Goal: Task Accomplishment & Management: Manage account settings

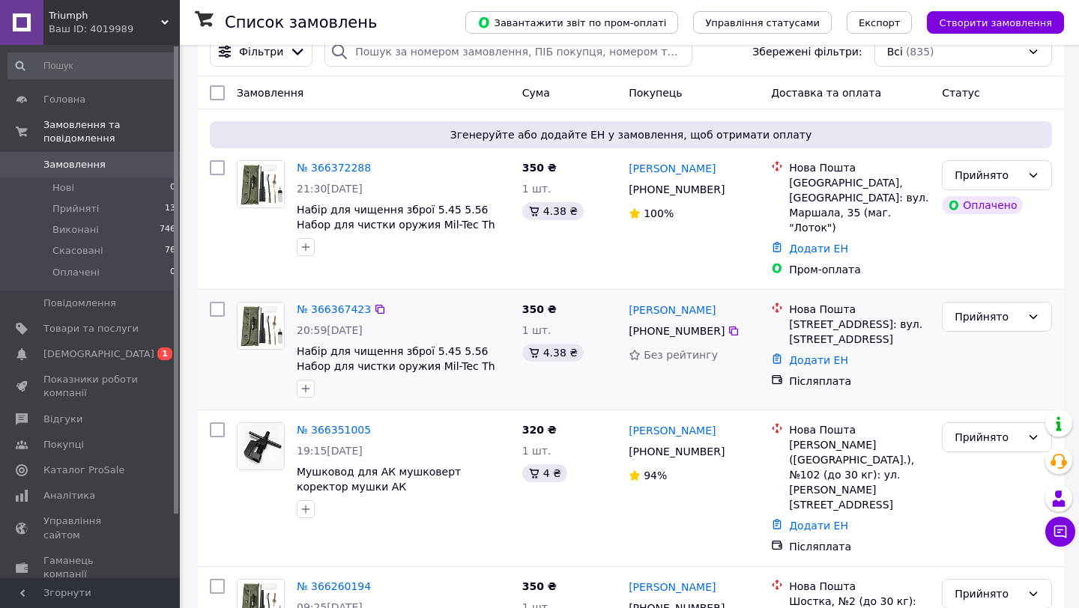
scroll to position [148, 0]
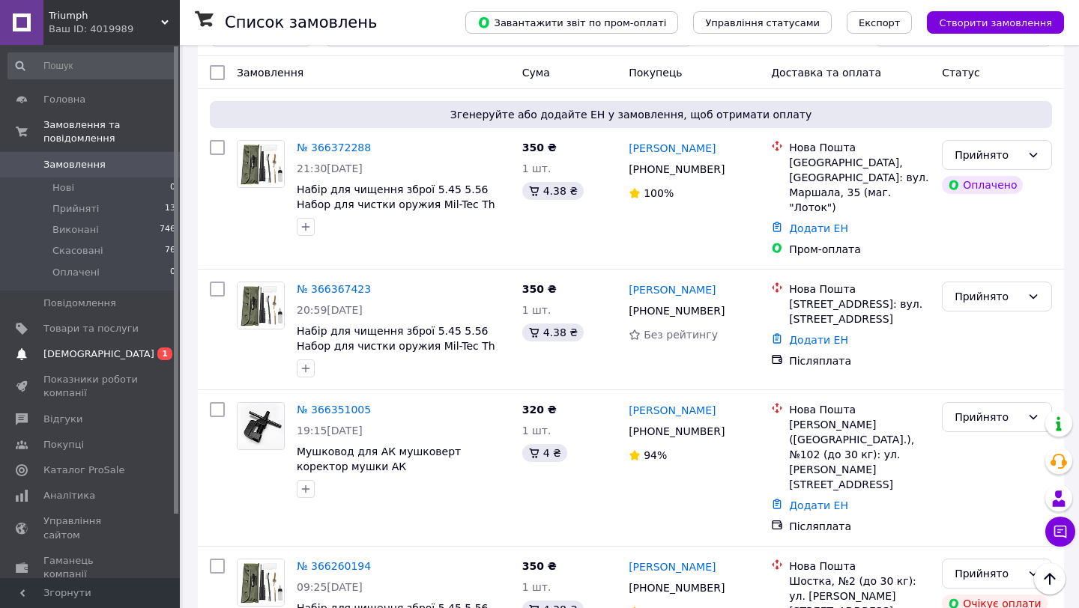
click at [133, 354] on span "[DEMOGRAPHIC_DATA]" at bounding box center [90, 354] width 95 height 13
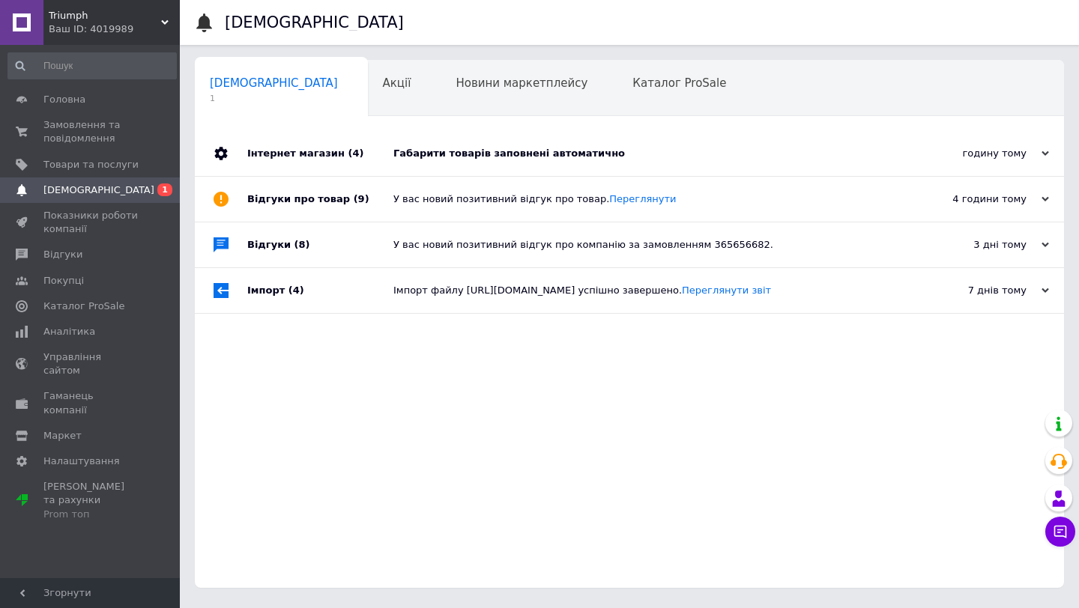
click at [557, 162] on div "Габарити товарів заповнені автоматично" at bounding box center [646, 153] width 506 height 45
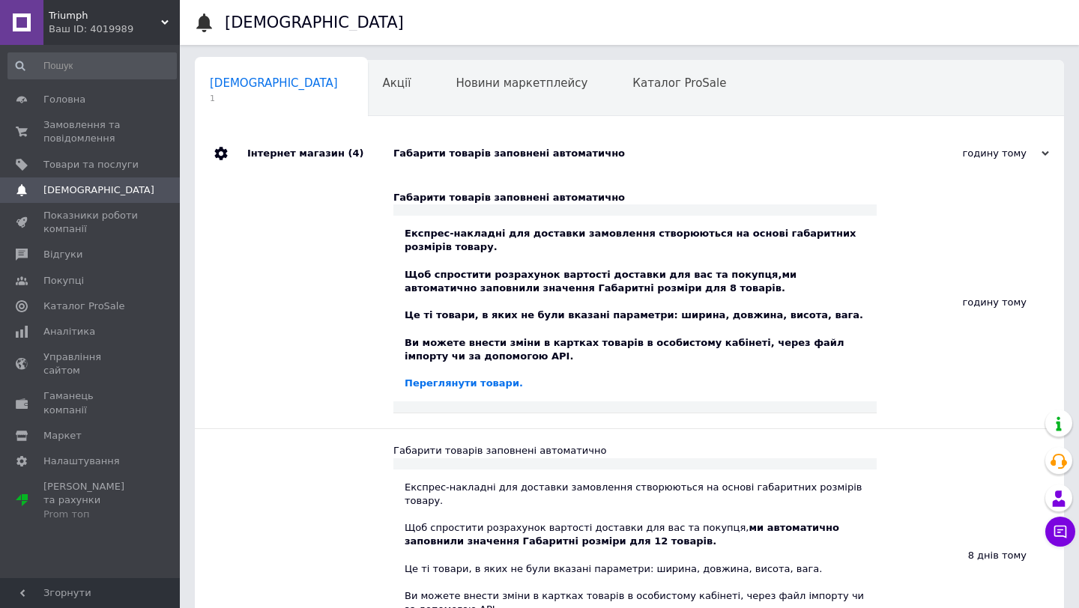
click at [557, 161] on div "Габарити товарів заповнені автоматично" at bounding box center [646, 153] width 506 height 45
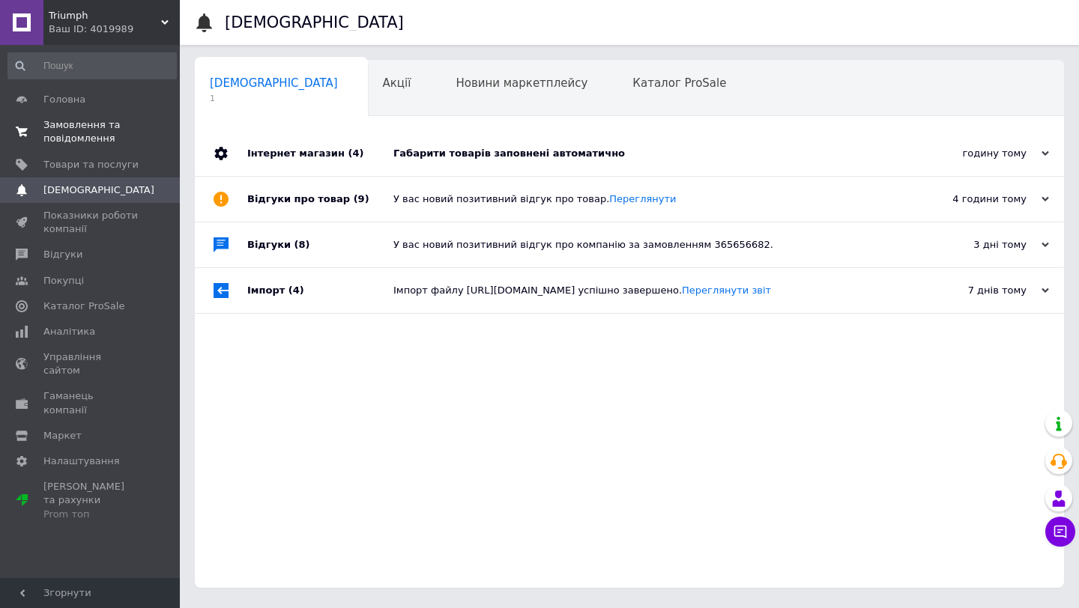
click at [132, 133] on span "Замовлення та повідомлення" at bounding box center [90, 131] width 95 height 27
